Goal: Task Accomplishment & Management: Use online tool/utility

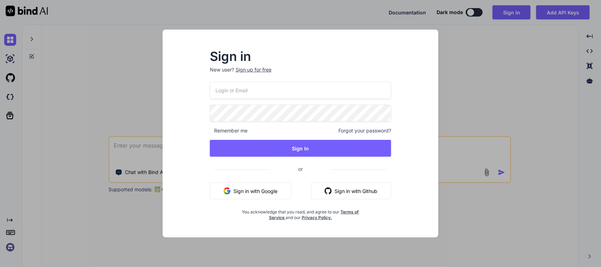
click at [250, 190] on button "Sign in with Google" at bounding box center [250, 190] width 81 height 17
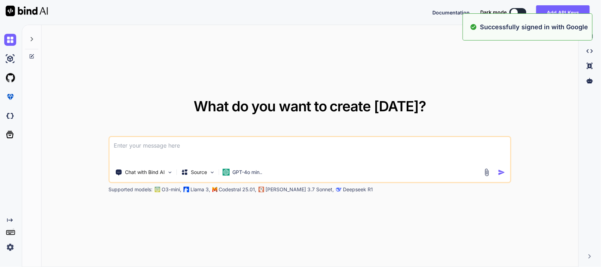
click at [282, 144] on textarea at bounding box center [310, 150] width 400 height 26
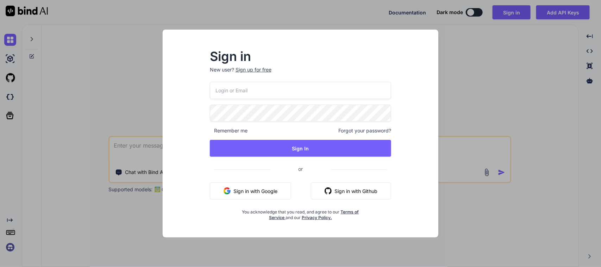
click at [256, 202] on div "Remember me Forgot your password? Sign In or Sign in with Google Sign in with G…" at bounding box center [301, 151] width 182 height 139
click at [261, 194] on button "Sign in with Google" at bounding box center [250, 190] width 81 height 17
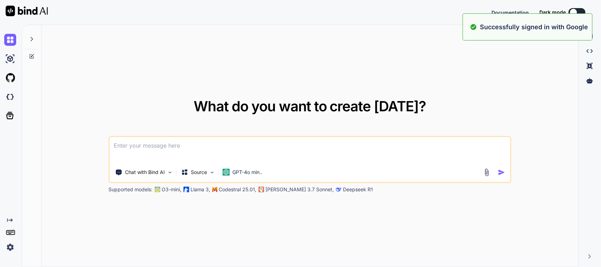
click at [254, 152] on textarea at bounding box center [310, 150] width 400 height 26
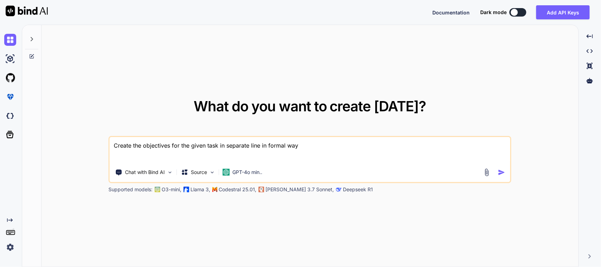
click at [326, 152] on textarea "Create the objectives for the given task in separate line in formal way" at bounding box center [310, 150] width 400 height 26
paste textarea "Work on to create Env file for all three environment. Work on to Hide Inventory…"
type textarea "Create the objectives for the given task in separate line in formal way => Work…"
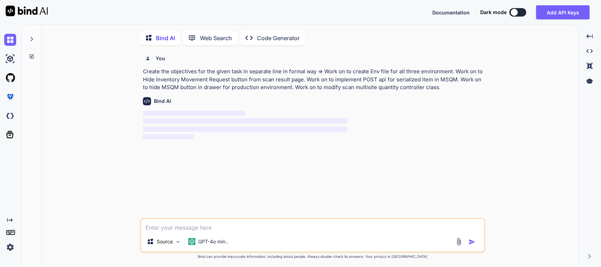
scroll to position [3, 0]
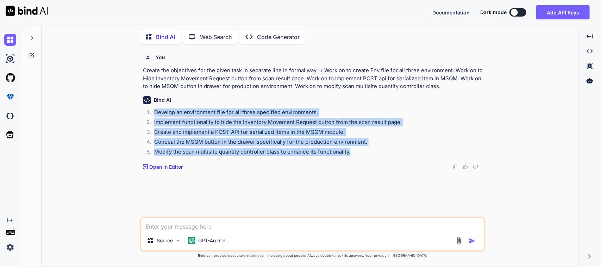
drag, startPoint x: 351, startPoint y: 150, endPoint x: 155, endPoint y: 112, distance: 199.9
click at [155, 112] on ol "Develop an environment file for all three specified environments. Implement fun…" at bounding box center [313, 132] width 341 height 49
copy ol "Develop an environment file for all three specified environments. Implement fun…"
